Goal: Register for event/course

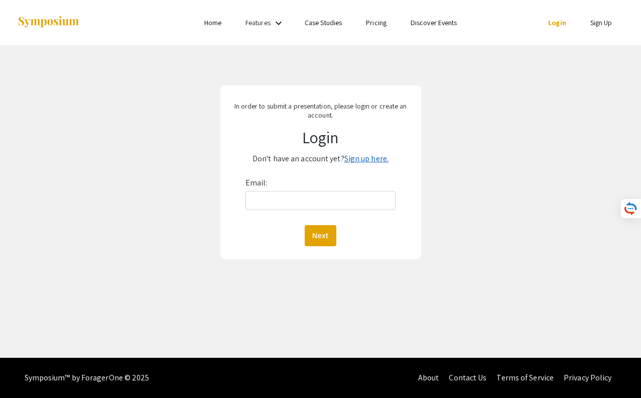
click at [365, 160] on link "Sign up here." at bounding box center [366, 158] width 44 height 11
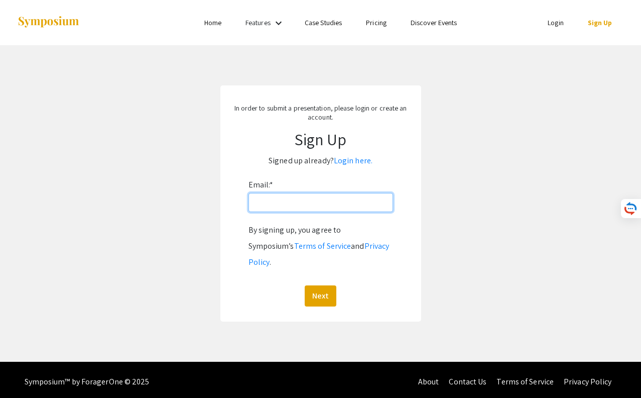
click at [302, 203] on input "Email: *" at bounding box center [320, 202] width 145 height 19
type input "[EMAIL_ADDRESS][DOMAIN_NAME]"
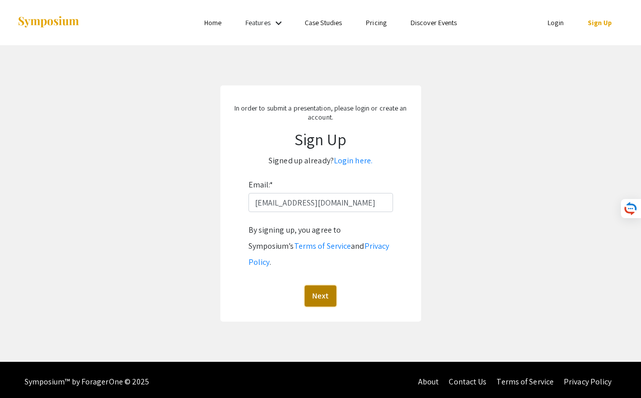
click at [320, 288] on button "Next" at bounding box center [321, 295] width 32 height 21
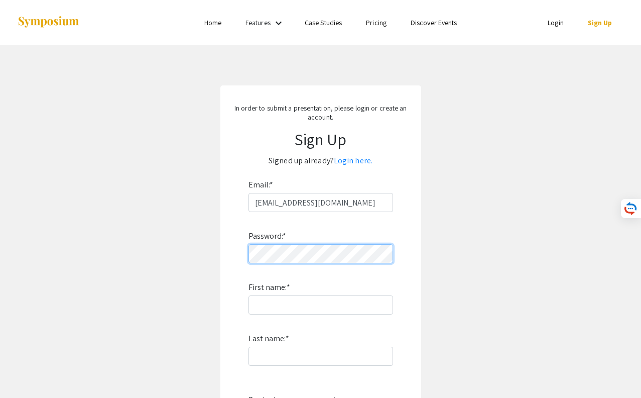
scroll to position [12, 0]
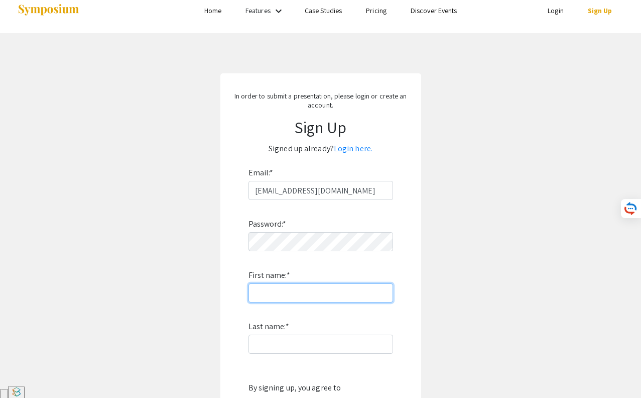
click at [261, 300] on input "First name: *" at bounding box center [320, 292] width 145 height 19
type input "Hongfan"
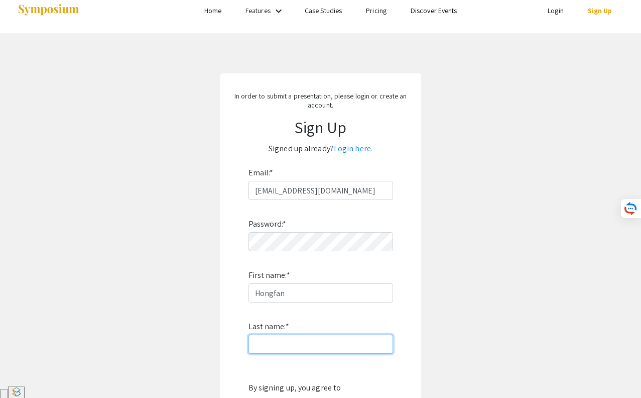
type input "Yin"
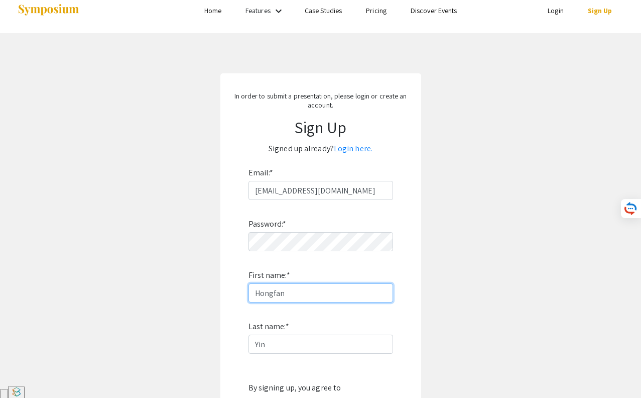
scroll to position [44, 0]
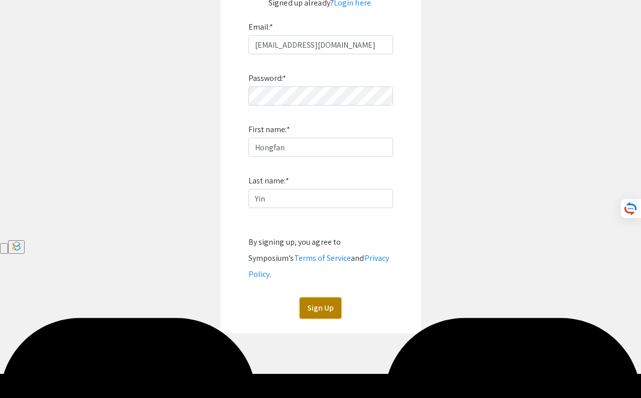
click at [317, 297] on button "Sign Up" at bounding box center [321, 307] width 42 height 21
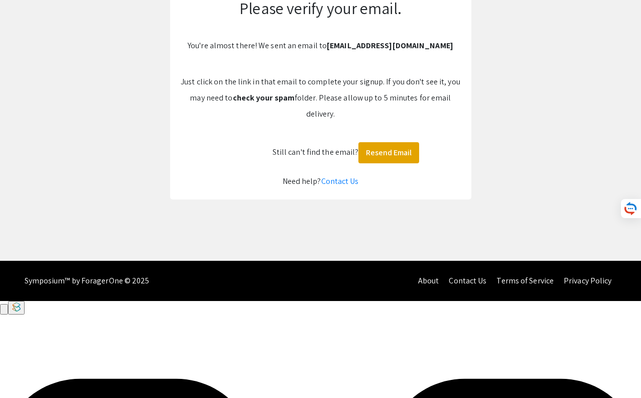
scroll to position [0, 0]
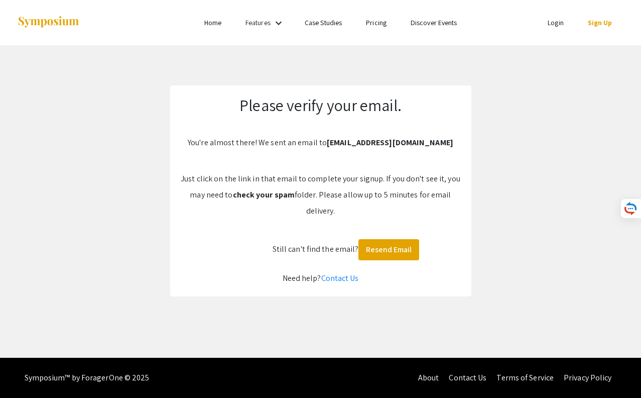
click at [30, 19] on img at bounding box center [48, 23] width 63 height 14
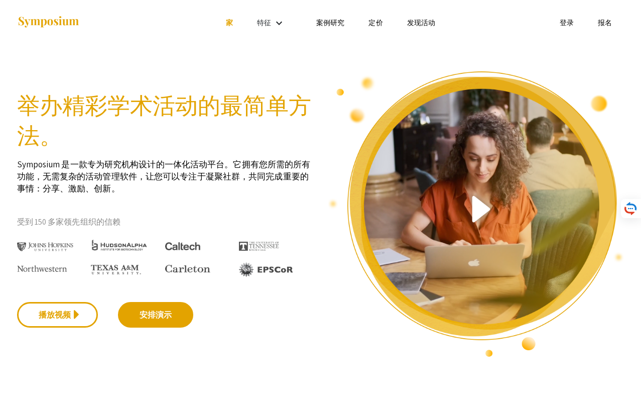
click at [270, 21] on font "特征" at bounding box center [264, 22] width 14 height 9
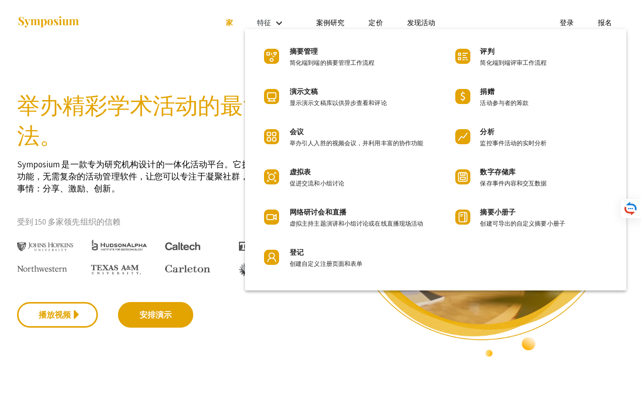
click at [334, 24] on div at bounding box center [320, 199] width 641 height 398
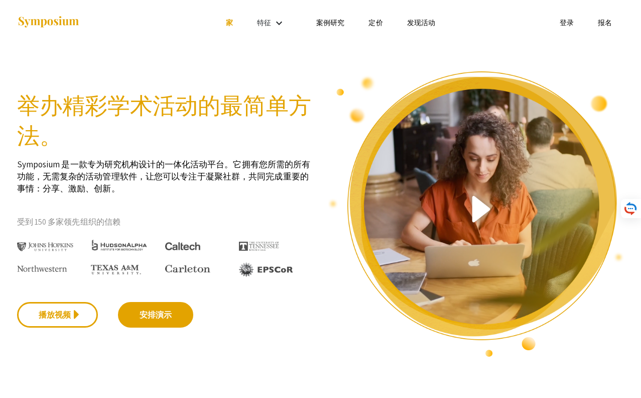
click at [336, 22] on font "案例研究" at bounding box center [330, 22] width 28 height 9
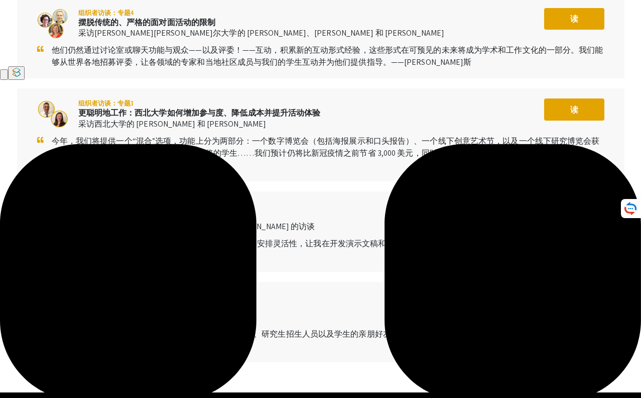
scroll to position [354, 0]
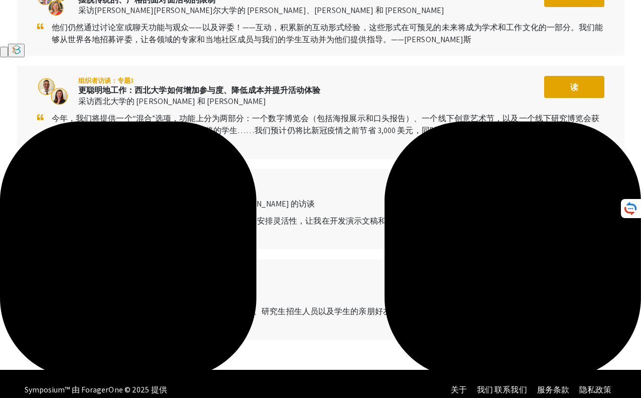
click at [230, 347] on div "案例研究 了解组织者如何在各种情况下成功使用 Symposium 来推进其组织战略目标、建立社区、扩大影响力等。 组织者访谈：专题 5 推动国际专业协会的参与…" at bounding box center [320, 30] width 641 height 678
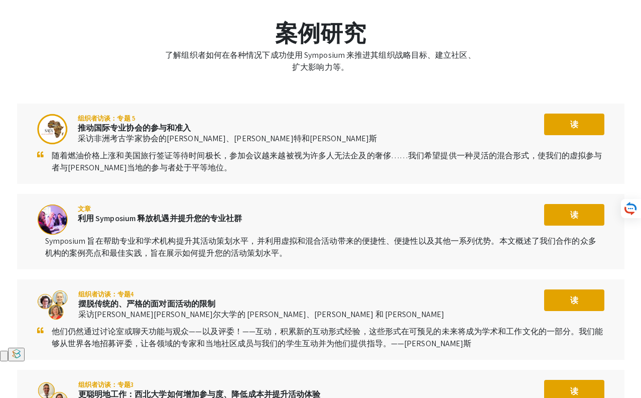
scroll to position [0, 0]
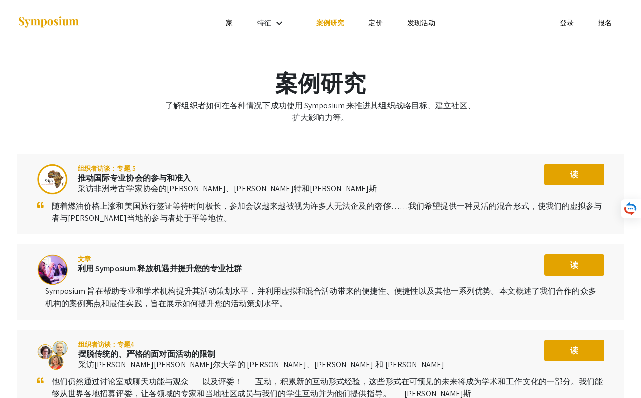
click at [277, 18] on mat-icon "keyboard_arrow_down" at bounding box center [279, 23] width 12 height 12
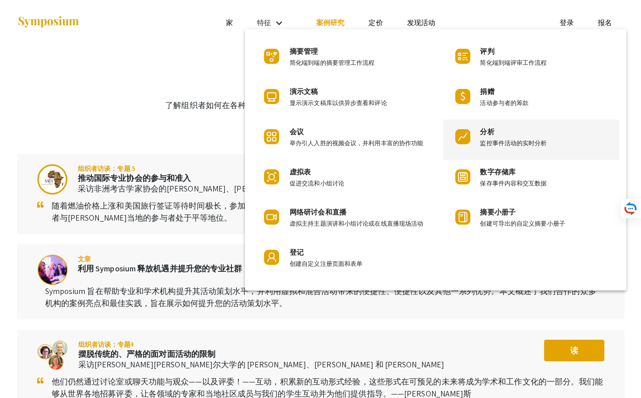
click at [481, 135] on font "分析" at bounding box center [487, 131] width 14 height 9
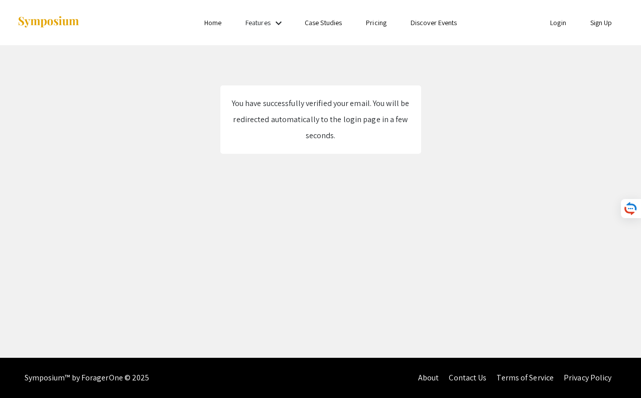
click at [325, 120] on div "You have successfully verified your email. You will be redirected automatically…" at bounding box center [320, 119] width 181 height 48
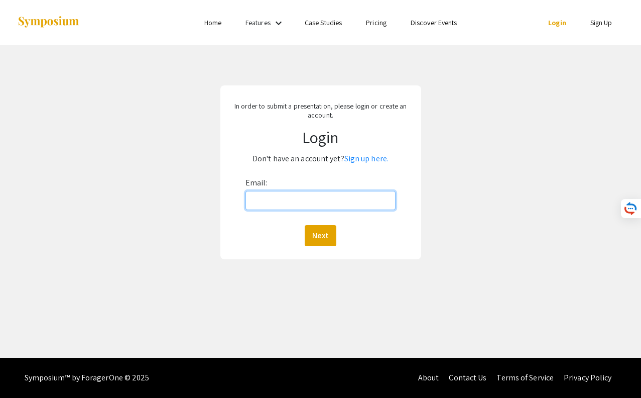
click at [292, 199] on input "Email:" at bounding box center [320, 200] width 151 height 19
type input "yinhongfan@sjtu.edu.cn"
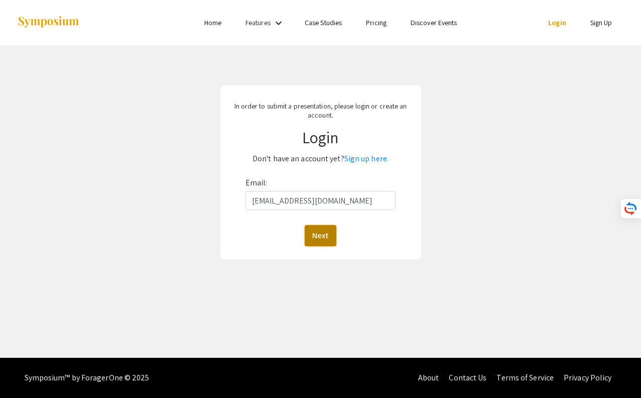
click at [320, 232] on button "Next" at bounding box center [321, 235] width 32 height 21
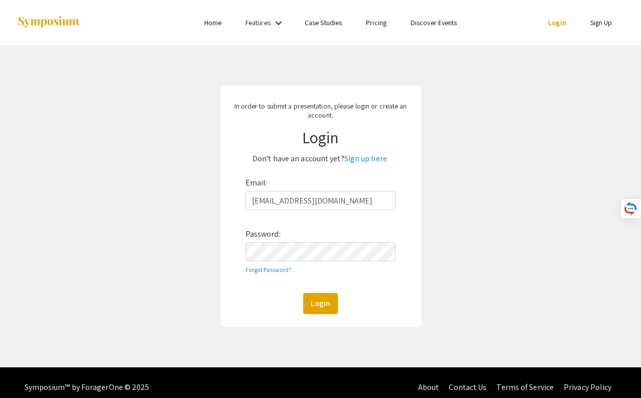
scroll to position [10, 0]
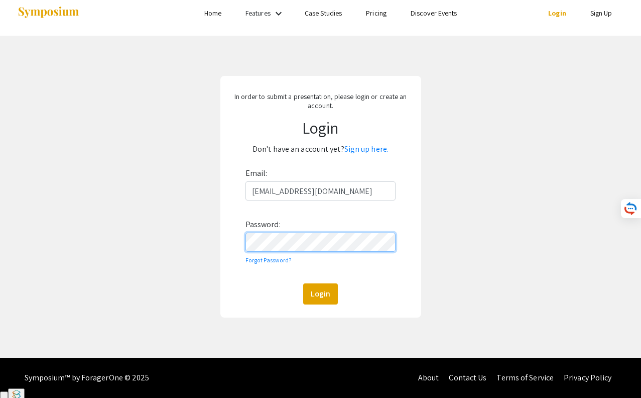
click at [303, 283] on button "Login" at bounding box center [320, 293] width 35 height 21
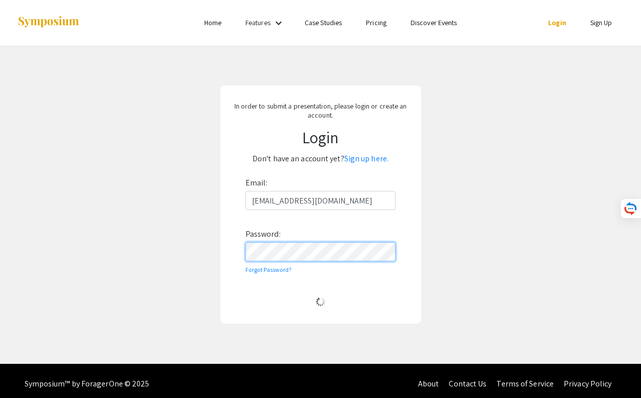
scroll to position [6, 0]
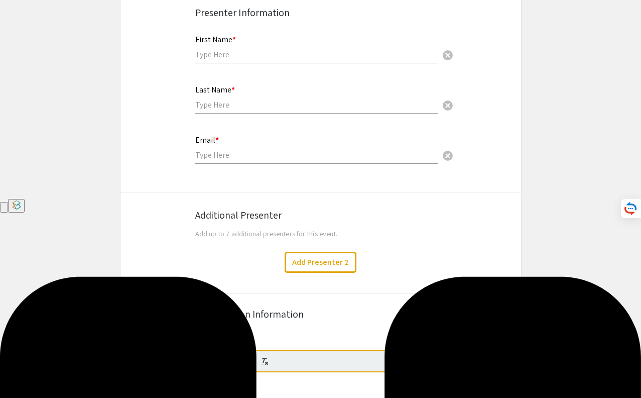
scroll to position [42, 0]
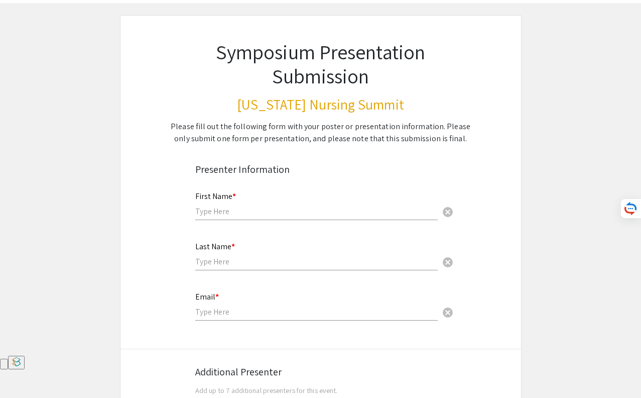
click at [321, 55] on h1 "Symposium Presentation Submission" at bounding box center [320, 64] width 303 height 48
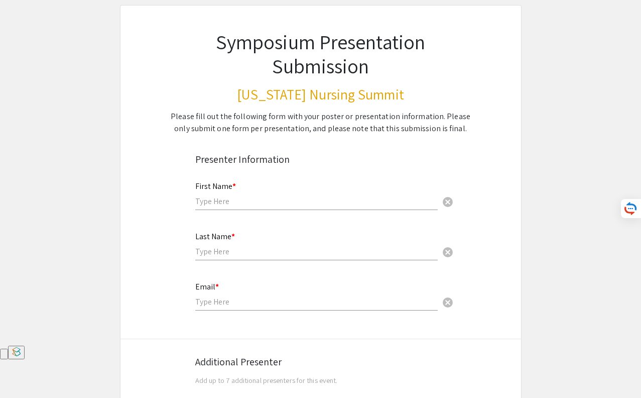
scroll to position [53, 0]
click at [233, 206] on div "First Name * cancel" at bounding box center [316, 190] width 242 height 38
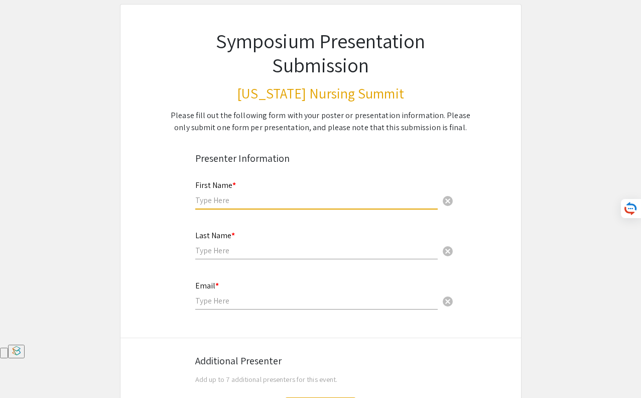
click at [238, 199] on input "text" at bounding box center [316, 200] width 242 height 11
type input "Hongfan"
type input "Yin"
type input "[EMAIL_ADDRESS][DOMAIN_NAME]"
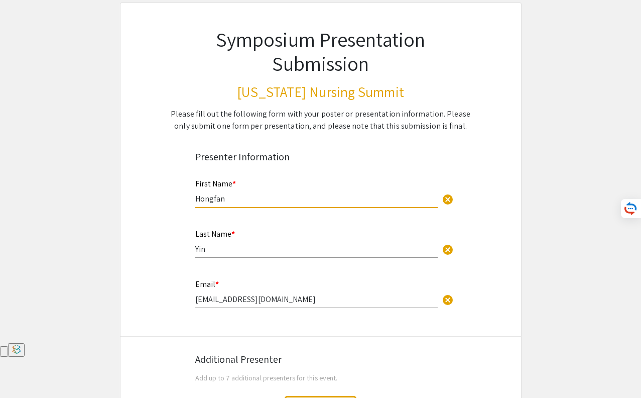
scroll to position [16, 0]
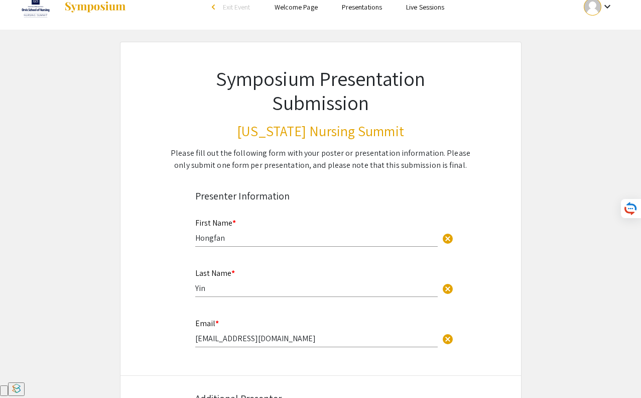
click at [245, 195] on div "Presenter Information" at bounding box center [320, 195] width 251 height 15
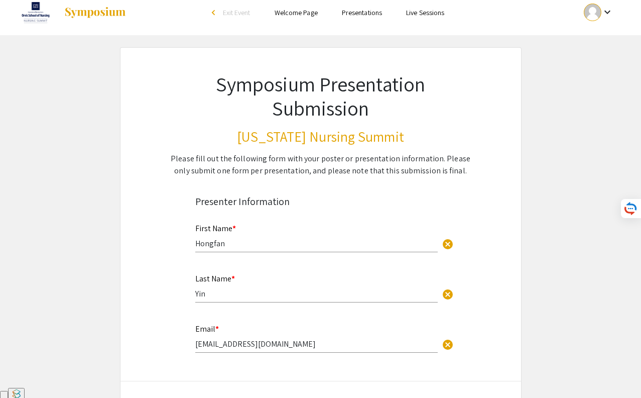
scroll to position [0, 0]
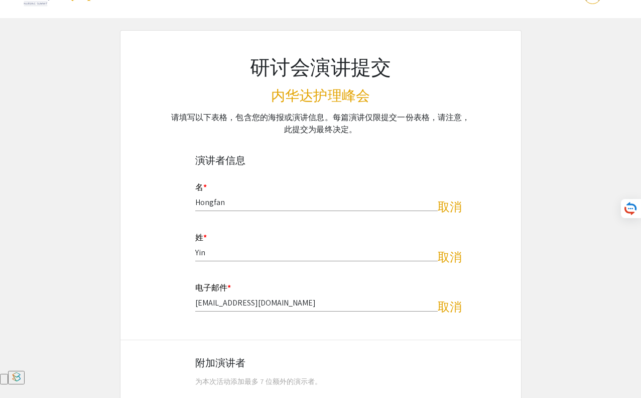
click at [304, 111] on div "请填写以下表格，包含您的海报或演讲信息。每篇演讲仅限提交一份表格，请注意，此提交为最终决定。" at bounding box center [320, 123] width 303 height 24
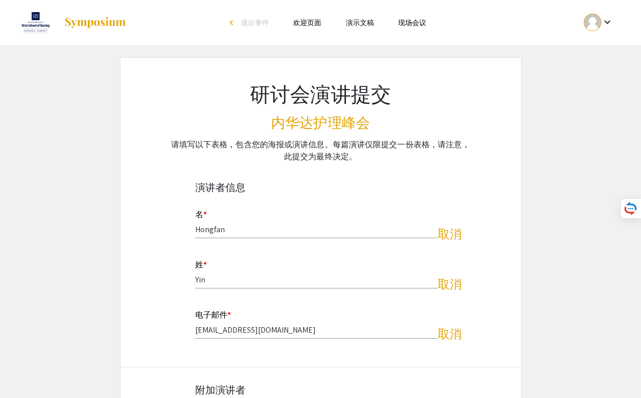
click at [320, 122] on font "内华达护理峰会" at bounding box center [320, 122] width 99 height 19
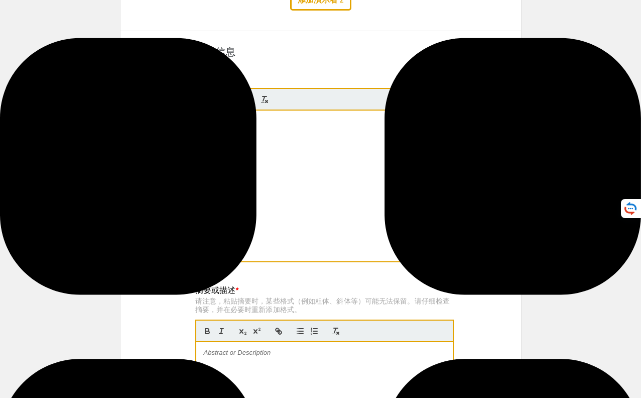
scroll to position [450, 0]
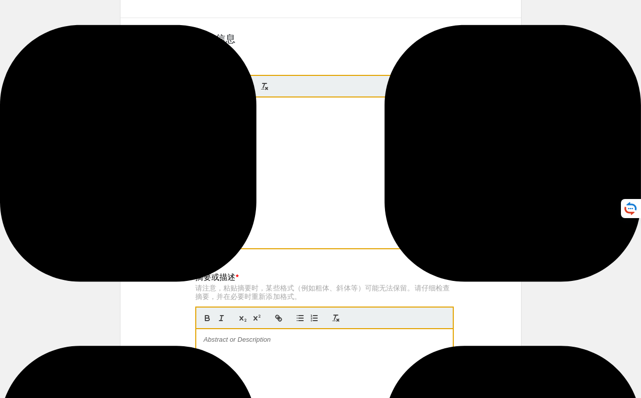
click at [205, 64] on font "标题" at bounding box center [203, 63] width 16 height 11
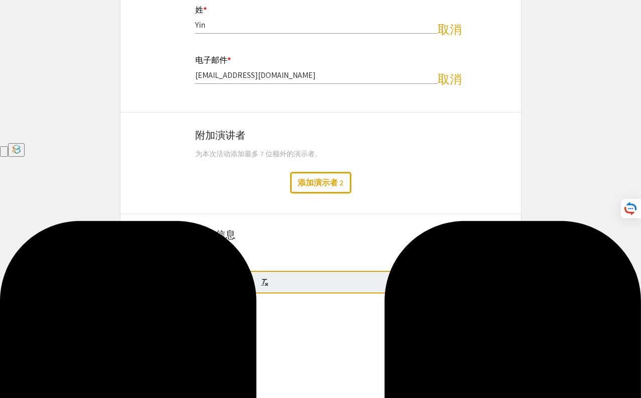
scroll to position [82, 0]
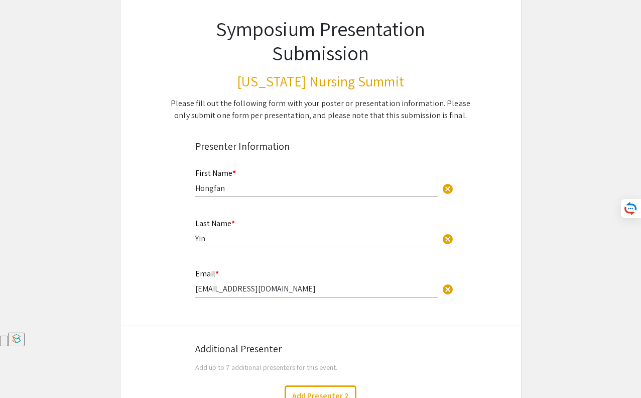
click at [332, 112] on div "Please fill out the following form with your poster or presentation information…" at bounding box center [320, 109] width 303 height 24
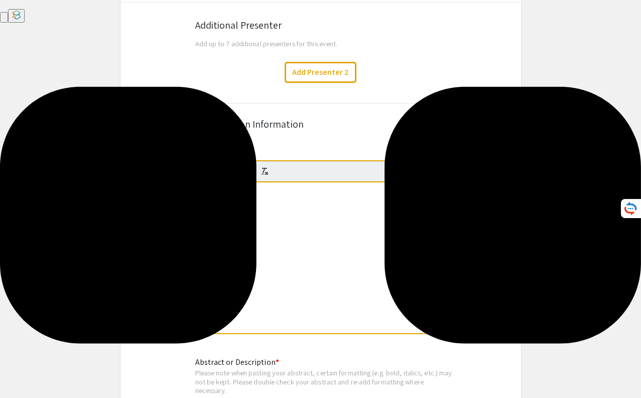
scroll to position [390, 0]
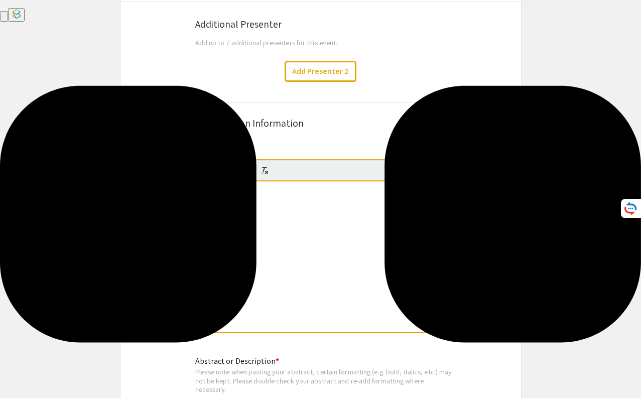
click at [298, 203] on div at bounding box center [324, 256] width 257 height 151
click at [300, 140] on div "Symposium Presentation Submission Nevada Nursing Summit Please fill out the fol…" at bounding box center [321, 150] width 402 height 964
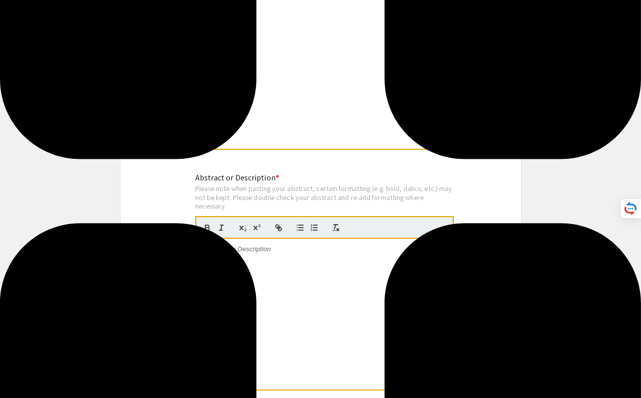
scroll to position [629, 0]
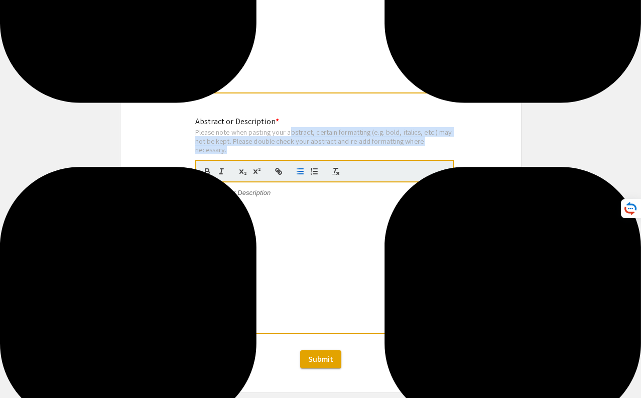
drag, startPoint x: 293, startPoint y: 137, endPoint x: 293, endPoint y: 169, distance: 32.6
click at [293, 169] on div "Abstract or Description * Please note when pasting your abstract, certain forma…" at bounding box center [324, 230] width 259 height 230
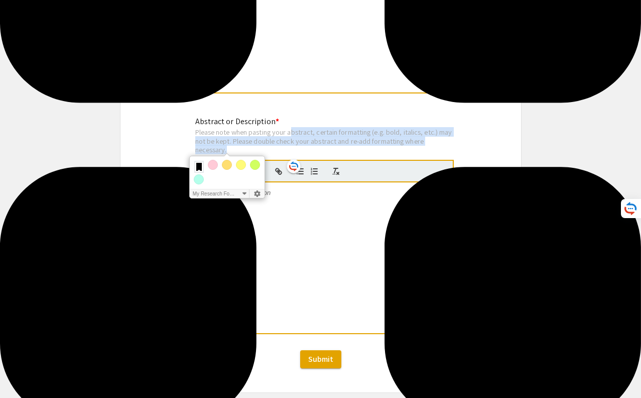
click at [221, 144] on div "Please note when pasting your abstract, certain formatting (e.g. bold, italics,…" at bounding box center [324, 141] width 259 height 27
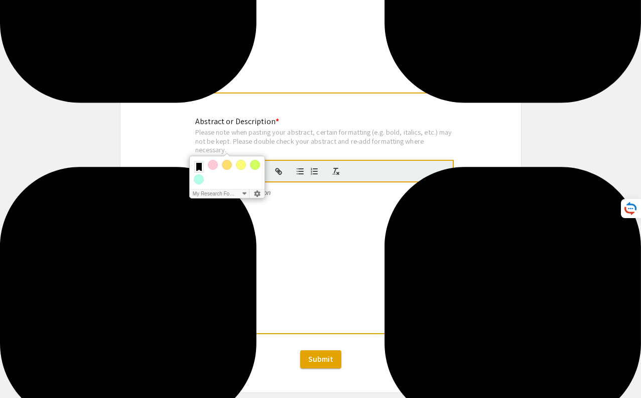
click at [322, 130] on div "Please note when pasting your abstract, certain formatting (e.g. bold, italics,…" at bounding box center [324, 141] width 259 height 27
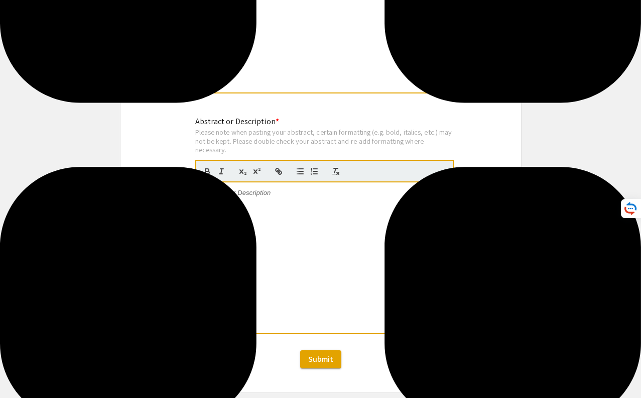
click at [316, 133] on div "Please note when pasting your abstract, certain formatting (e.g. bold, italics,…" at bounding box center [324, 141] width 259 height 27
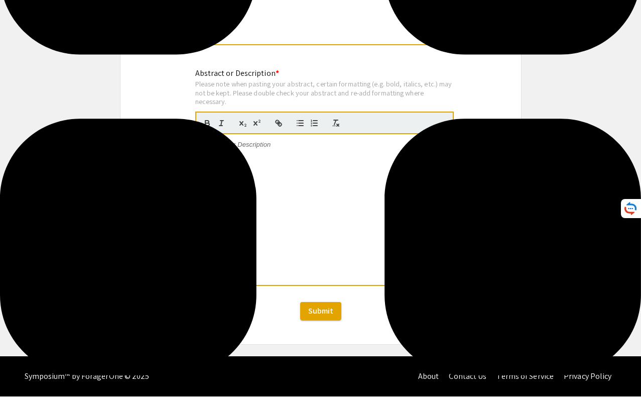
click at [316, 133] on div at bounding box center [324, 122] width 259 height 23
click at [307, 149] on p at bounding box center [324, 144] width 241 height 9
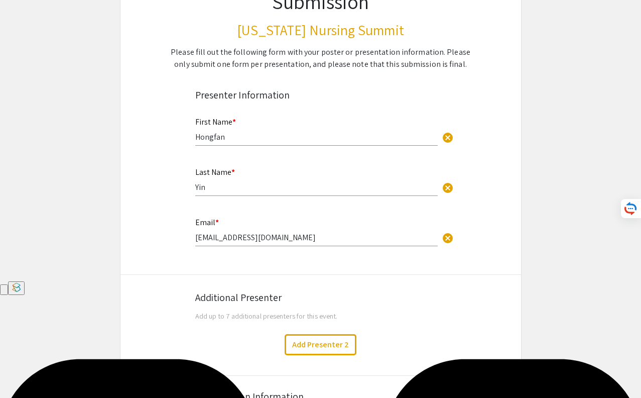
scroll to position [93, 0]
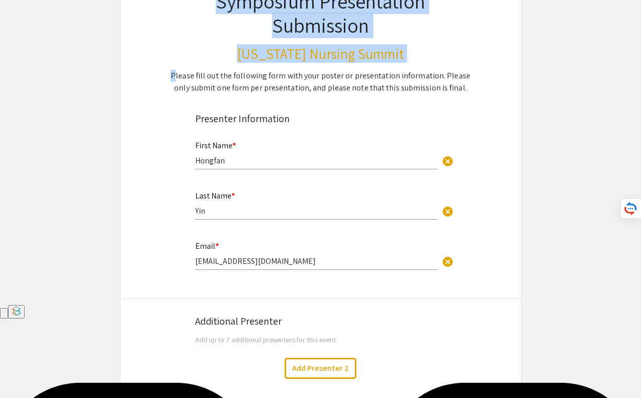
drag, startPoint x: 323, startPoint y: 100, endPoint x: 323, endPoint y: 63, distance: 37.6
click at [323, 63] on div "Symposium Presentation Submission Nevada Nursing Summit Please fill out the fol…" at bounding box center [320, 30] width 351 height 130
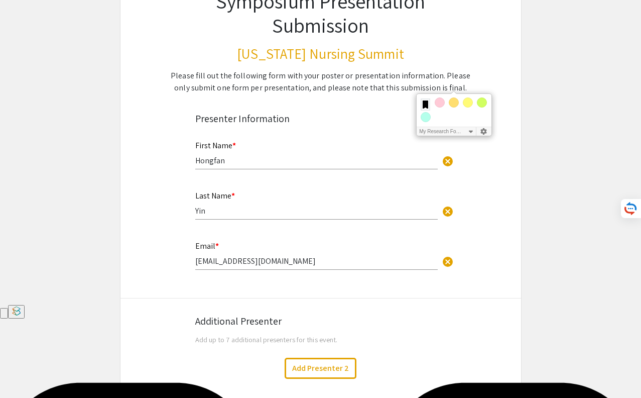
click at [329, 91] on div "Please fill out the following form with your poster or presentation information…" at bounding box center [320, 82] width 303 height 24
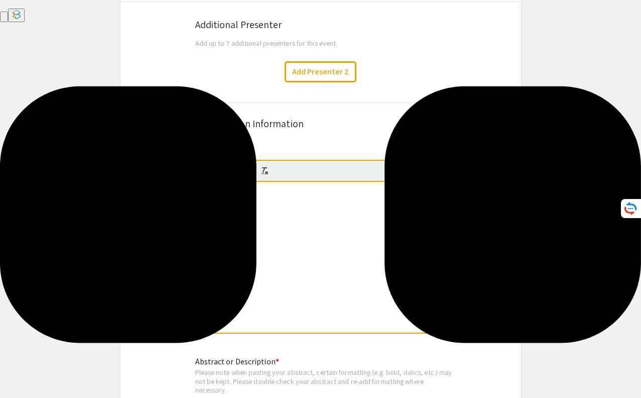
click at [250, 228] on div at bounding box center [324, 257] width 257 height 151
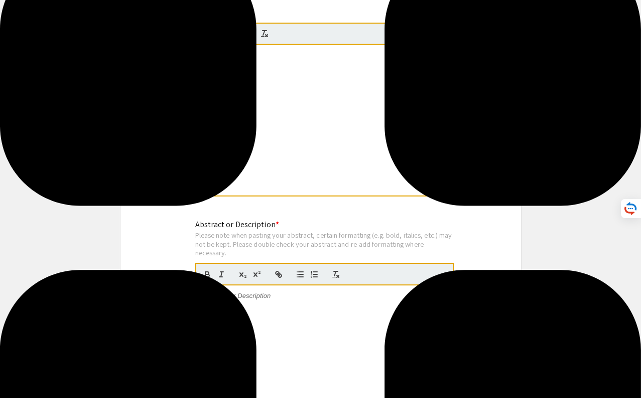
click at [239, 325] on div at bounding box center [324, 360] width 257 height 151
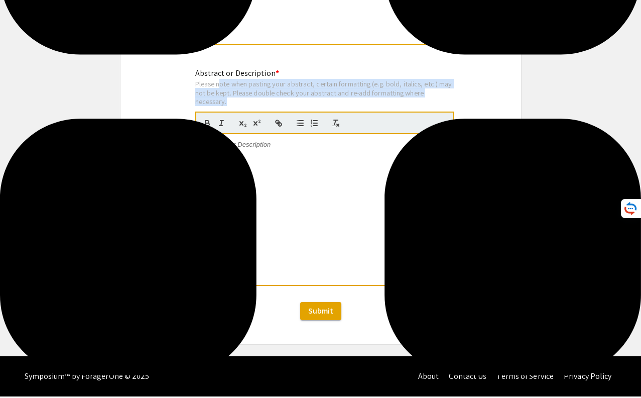
drag, startPoint x: 234, startPoint y: 102, endPoint x: 219, endPoint y: 85, distance: 22.8
click at [219, 85] on div "Please note when pasting your abstract, certain formatting (e.g. bold, italics,…" at bounding box center [324, 92] width 259 height 27
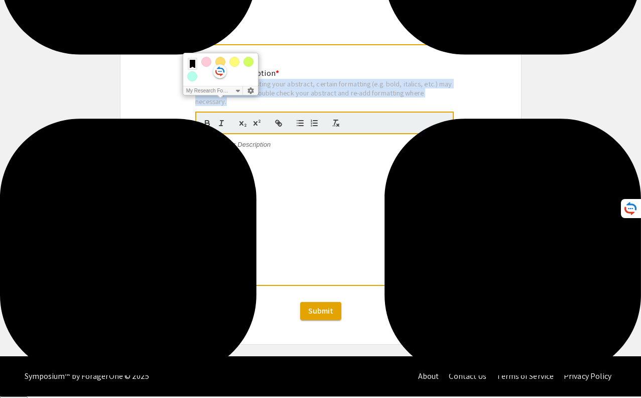
click at [219, 85] on div "My Research Folder" at bounding box center [220, 76] width 75 height 40
click at [190, 97] on div "Abstract or Description * Please note when pasting your abstract, certain forma…" at bounding box center [321, 183] width 266 height 232
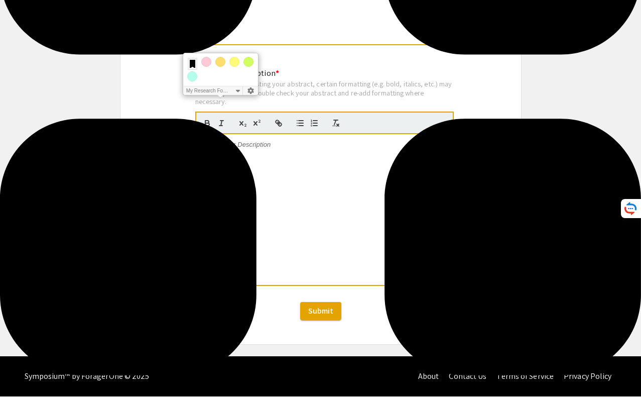
click at [296, 94] on div "Please note when pasting your abstract, certain formatting (e.g. bold, italics,…" at bounding box center [324, 92] width 259 height 27
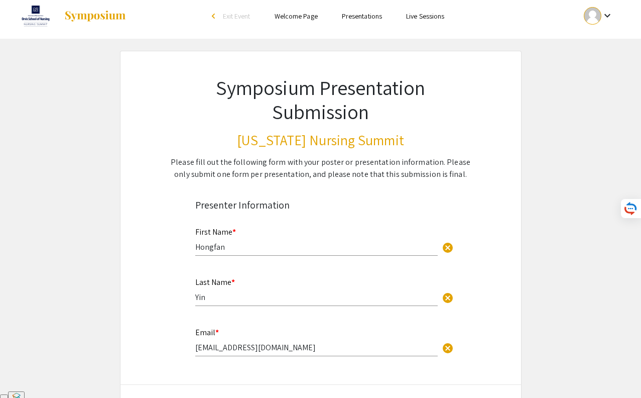
scroll to position [0, 0]
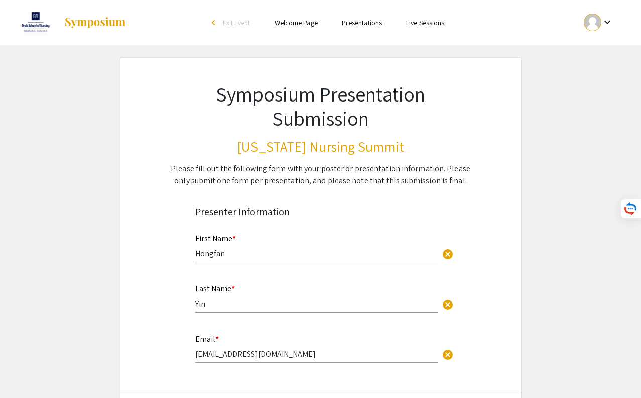
click at [318, 180] on div "Please fill out the following form with your poster or presentation information…" at bounding box center [320, 175] width 303 height 24
click at [92, 13] on link at bounding box center [72, 22] width 110 height 25
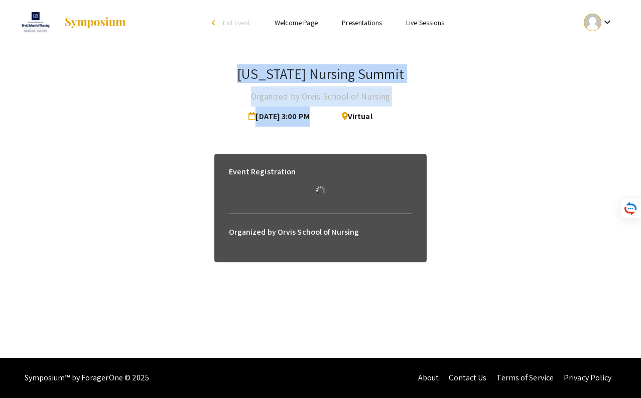
drag, startPoint x: 251, startPoint y: 74, endPoint x: 396, endPoint y: 100, distance: 146.8
click at [396, 101] on div "Nevada Nursing Summit Organized by Orvis School of Nursing Nov 1, 2025 3:00 PM …" at bounding box center [320, 95] width 607 height 61
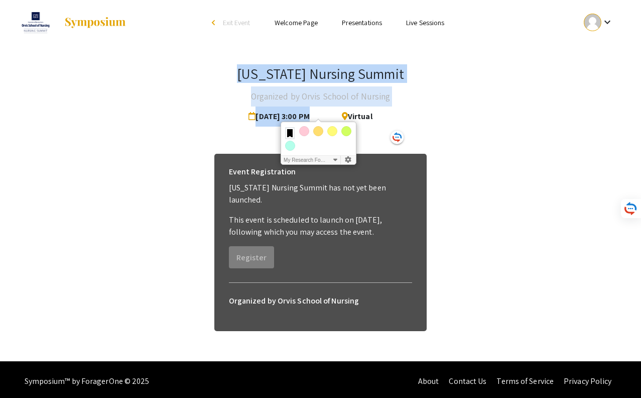
click at [396, 100] on div "Nevada Nursing Summit Organized by Orvis School of Nursing Nov 1, 2025 3:00 PM …" at bounding box center [320, 95] width 607 height 61
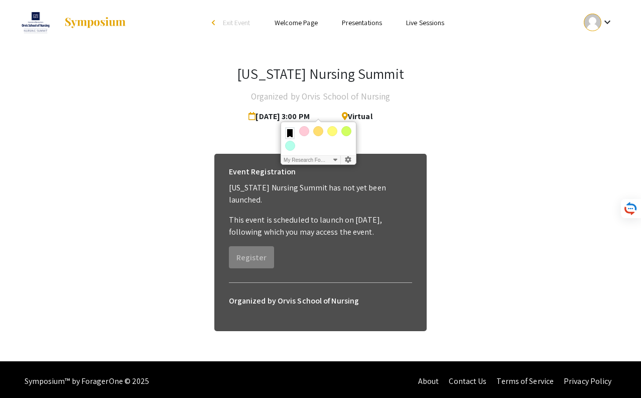
click at [323, 101] on h4 "Organized by Orvis School of Nursing" at bounding box center [321, 96] width 140 height 20
click at [307, 99] on h4 "Organized by Orvis School of Nursing" at bounding box center [321, 96] width 140 height 20
click at [287, 23] on link "Welcome Page" at bounding box center [296, 22] width 43 height 9
click at [291, 20] on link "Welcome Page" at bounding box center [296, 22] width 43 height 9
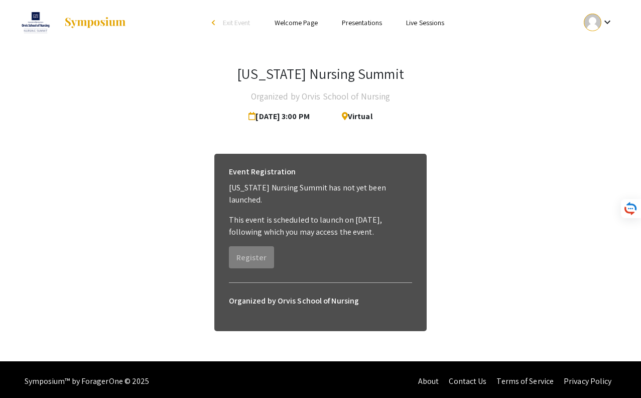
click at [291, 20] on link "Welcome Page" at bounding box center [296, 22] width 43 height 9
click at [286, 26] on link "Welcome Page" at bounding box center [296, 22] width 43 height 9
click at [251, 291] on h6 "Organized by Orvis School of Nursing" at bounding box center [321, 301] width 184 height 20
click at [300, 223] on p "This event is scheduled to launch on Nov 1, 2025, following which you may acces…" at bounding box center [321, 226] width 184 height 24
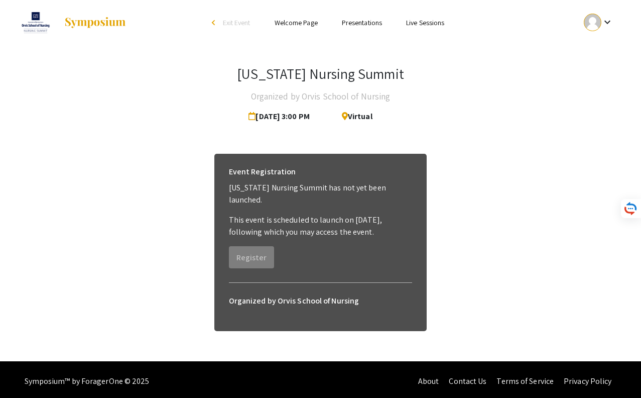
click at [300, 223] on p "This event is scheduled to launch on Nov 1, 2025, following which you may acces…" at bounding box center [321, 226] width 184 height 24
click at [300, 13] on ul "Skip navigation arrow_back_ios Exit Event Welcome Page Presentations Live Sessi…" at bounding box center [320, 22] width 200 height 45
click at [300, 18] on li "Welcome Page" at bounding box center [296, 23] width 67 height 12
click at [300, 24] on link "Welcome Page" at bounding box center [296, 22] width 43 height 9
click at [360, 29] on ul "Skip navigation arrow_back_ios Exit Event Welcome Page Presentations Live Sessi…" at bounding box center [320, 22] width 200 height 45
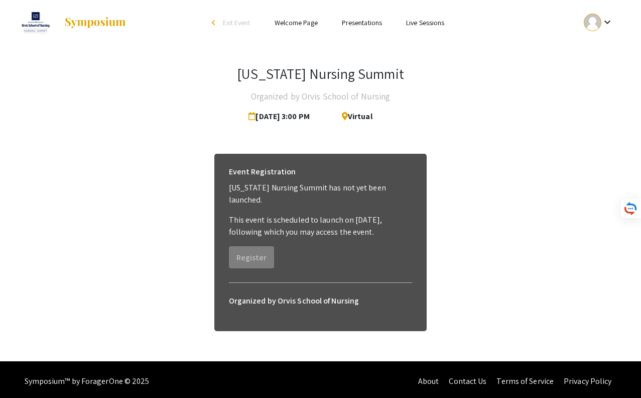
click at [360, 27] on link "Presentations" at bounding box center [362, 22] width 40 height 9
click at [360, 22] on link "Presentations" at bounding box center [362, 22] width 40 height 9
click at [419, 25] on link "Live Sessions" at bounding box center [425, 22] width 38 height 9
